Goal: Submit feedback/report problem

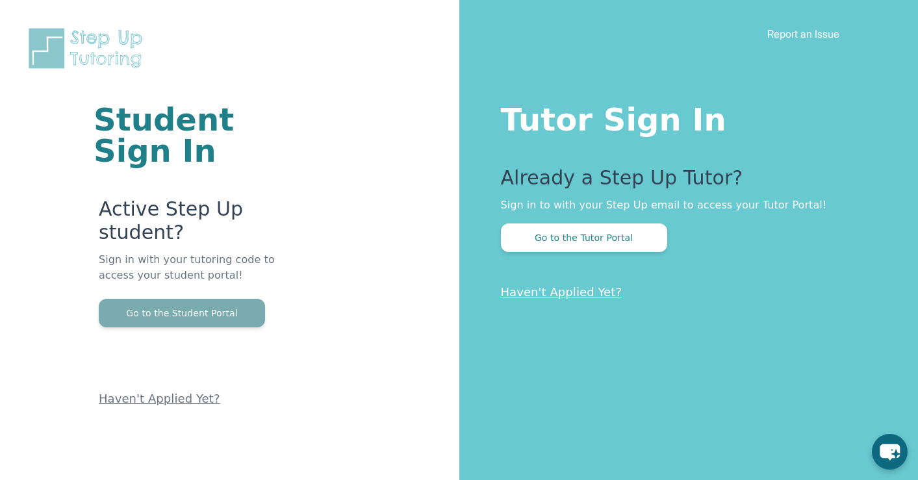
click at [236, 315] on button "Go to the Student Portal" at bounding box center [182, 313] width 166 height 29
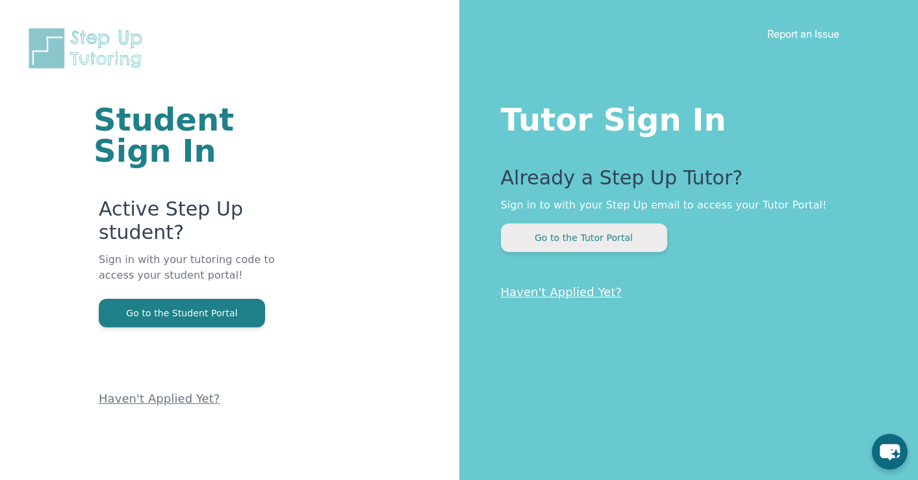
click at [569, 235] on button "Go to the Tutor Portal" at bounding box center [584, 238] width 166 height 29
click at [602, 237] on button "Go to the Tutor Portal" at bounding box center [584, 238] width 166 height 29
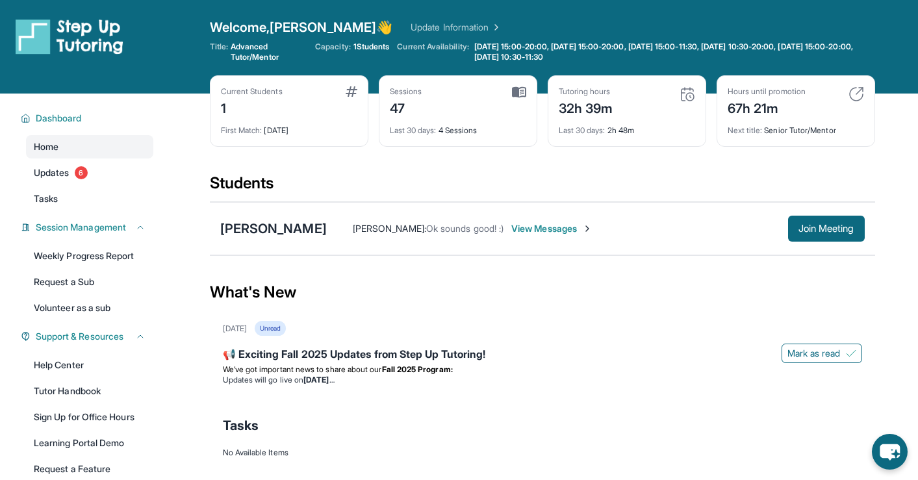
scroll to position [94, 0]
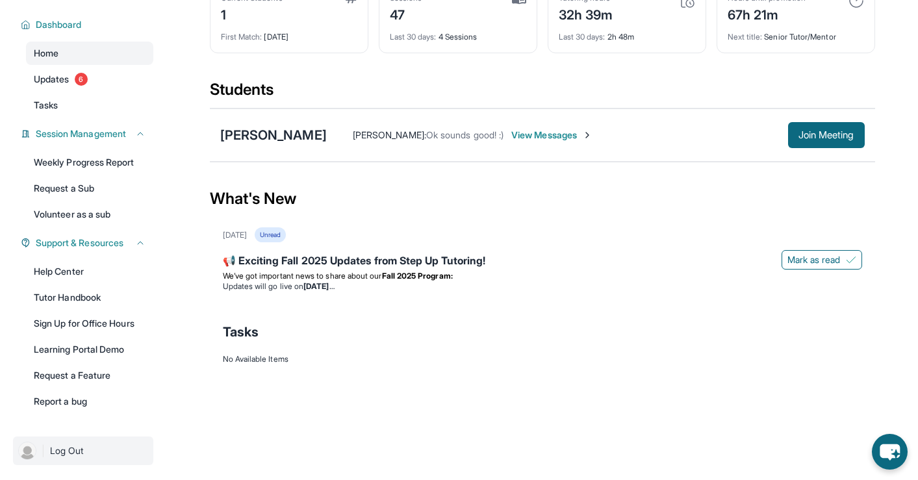
click at [68, 450] on span "Log Out" at bounding box center [67, 451] width 34 height 13
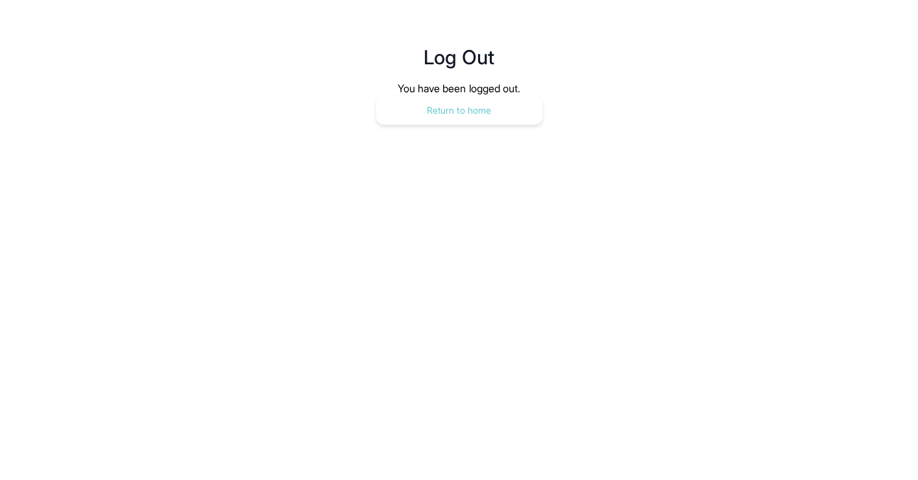
click at [465, 110] on button "Return to home" at bounding box center [459, 110] width 166 height 29
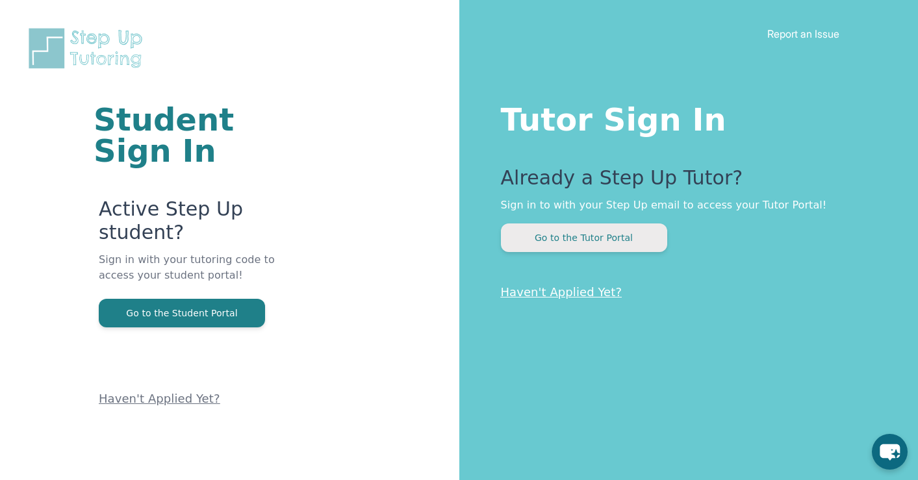
click at [591, 239] on button "Go to the Tutor Portal" at bounding box center [584, 238] width 166 height 29
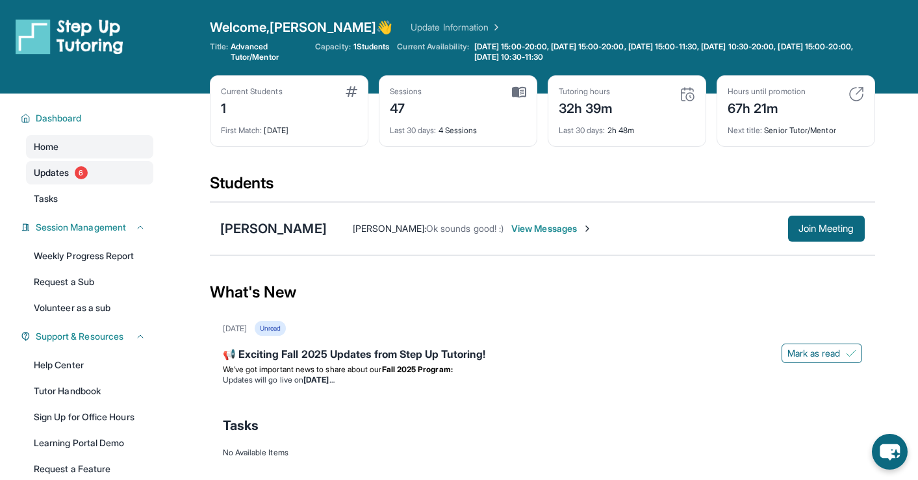
click at [54, 171] on span "Updates" at bounding box center [52, 172] width 36 height 13
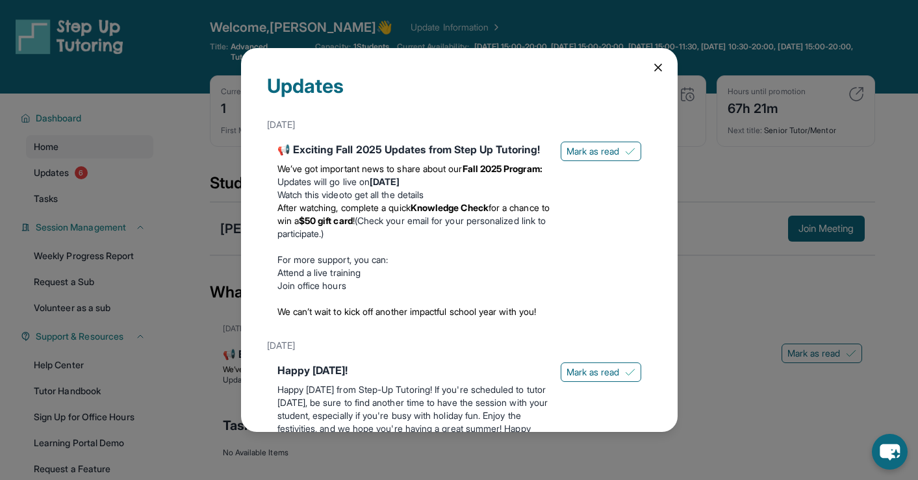
click at [656, 67] on icon at bounding box center [658, 67] width 13 height 13
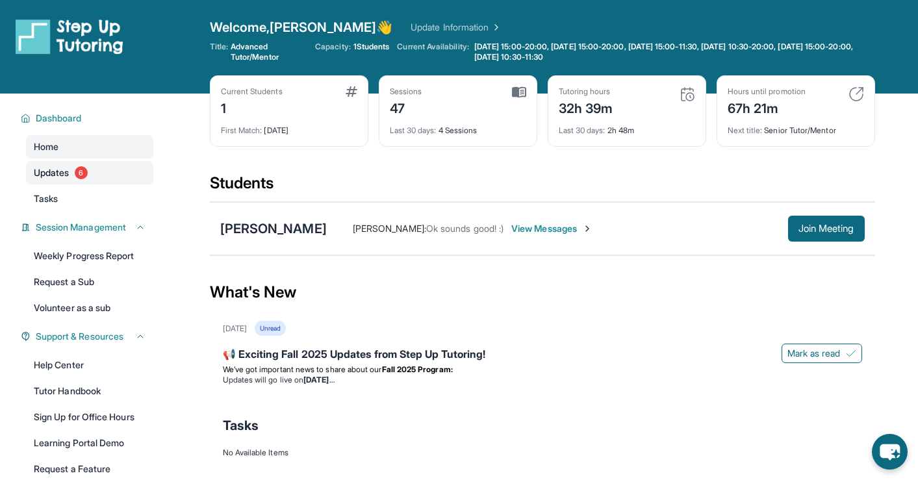
click at [66, 175] on span "Updates" at bounding box center [52, 172] width 36 height 13
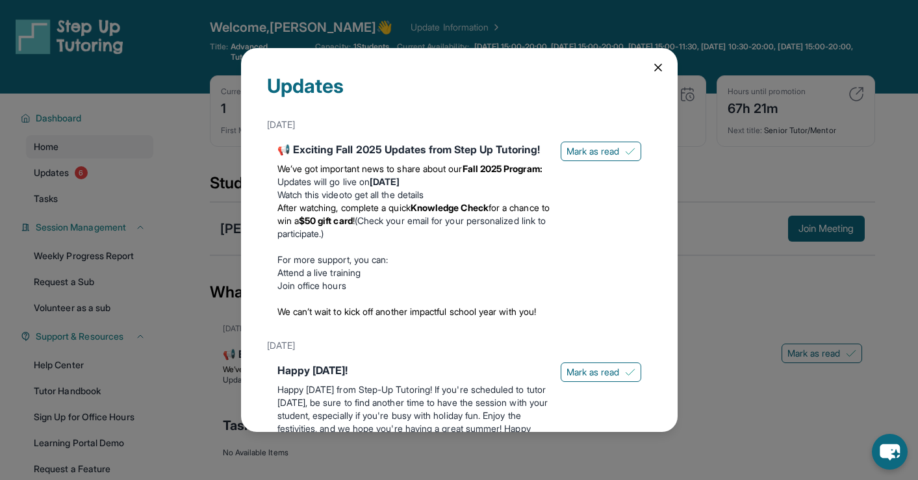
click at [656, 62] on icon at bounding box center [658, 67] width 13 height 13
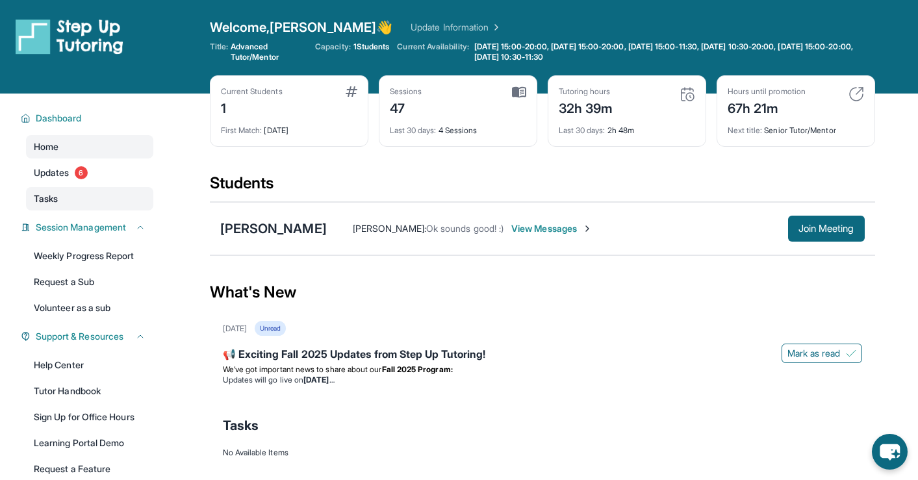
click at [55, 201] on span "Tasks" at bounding box center [46, 198] width 24 height 13
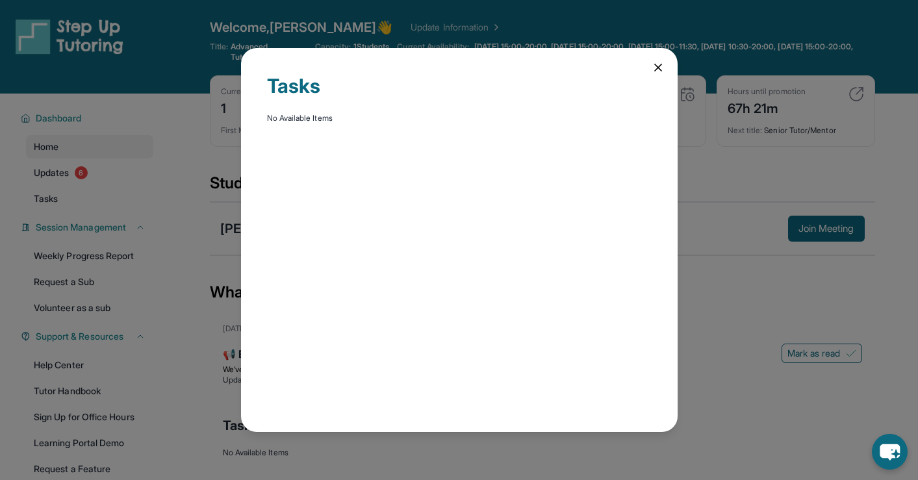
click at [658, 69] on icon at bounding box center [658, 67] width 13 height 13
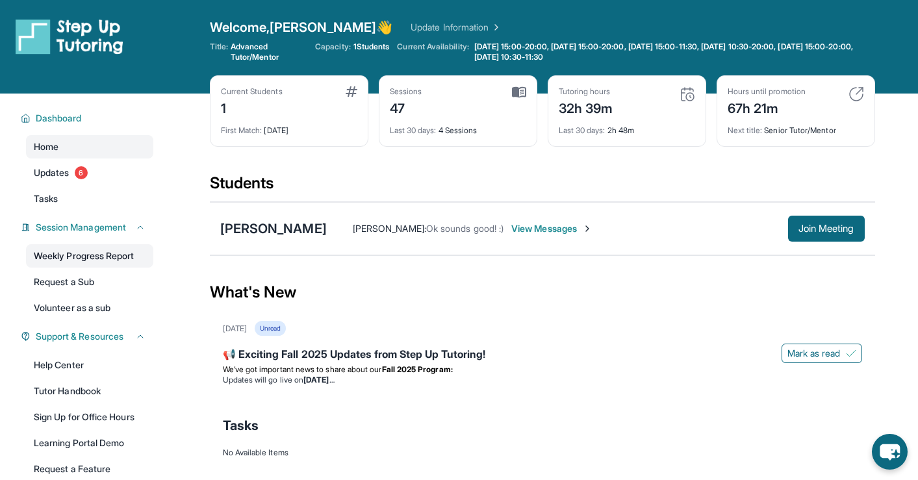
click at [63, 262] on link "Weekly Progress Report" at bounding box center [89, 255] width 127 height 23
click at [411, 25] on link "Update Information" at bounding box center [456, 27] width 91 height 13
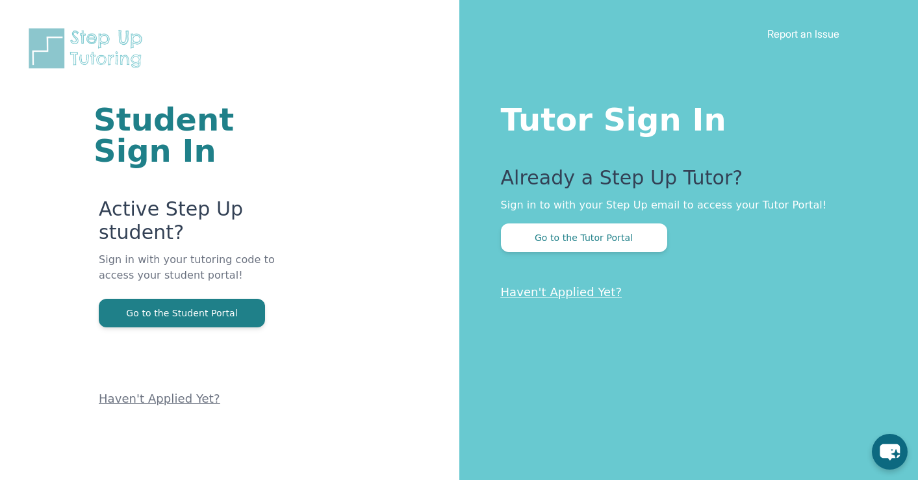
click at [806, 31] on link "Report an Issue" at bounding box center [804, 33] width 72 height 13
